Goal: Information Seeking & Learning: Learn about a topic

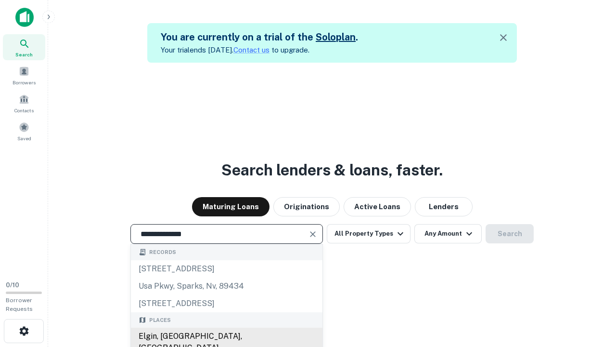
click at [226, 336] on div "Elgin, [GEOGRAPHIC_DATA], [GEOGRAPHIC_DATA]" at bounding box center [227, 342] width 192 height 29
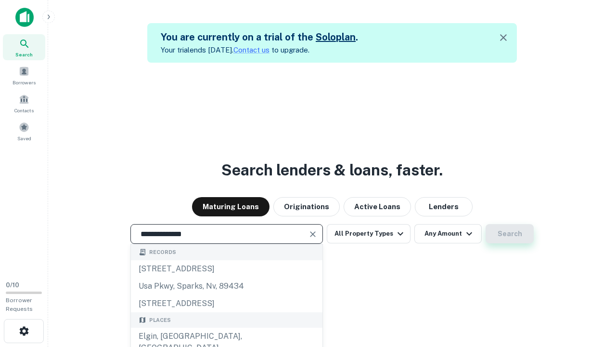
type input "**********"
click at [510, 234] on button "Search" at bounding box center [510, 233] width 48 height 19
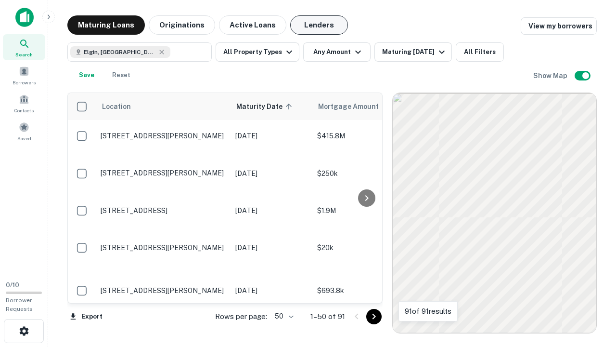
click at [319, 25] on button "Lenders" at bounding box center [319, 24] width 58 height 19
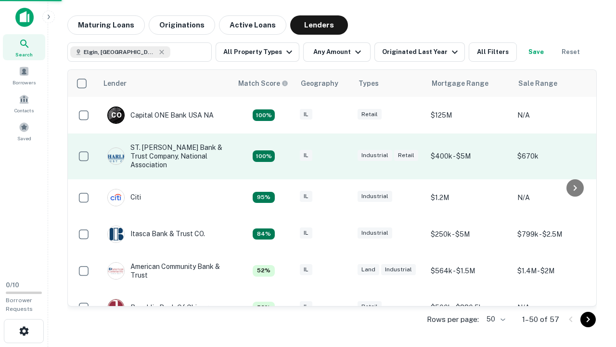
click at [342, 156] on div "IL" at bounding box center [324, 156] width 48 height 13
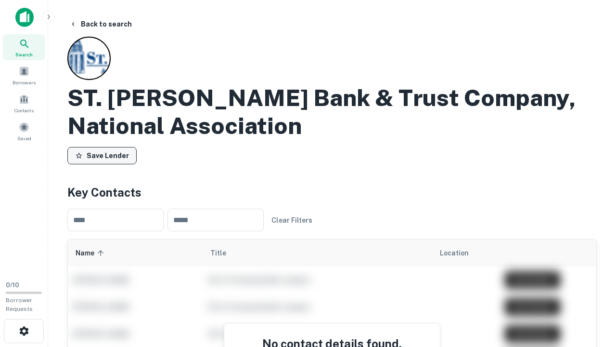
click at [102, 156] on button "Save Lender" at bounding box center [101, 155] width 69 height 17
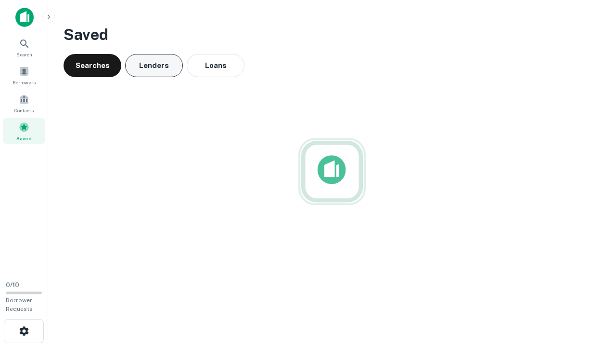
click at [154, 66] on button "Lenders" at bounding box center [154, 65] width 58 height 23
